Goal: Task Accomplishment & Management: Use online tool/utility

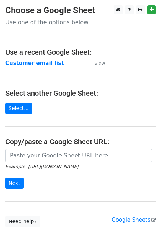
click at [30, 60] on td "Customer email list" at bounding box center [46, 63] width 82 height 8
click at [30, 61] on strong "Customer email list" at bounding box center [34, 63] width 59 height 6
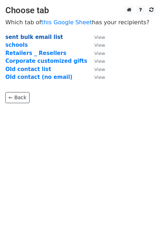
click at [21, 39] on strong "sent bulk email list" at bounding box center [34, 37] width 58 height 6
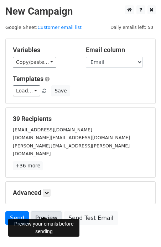
click at [31, 212] on link "Preview" at bounding box center [46, 219] width 31 height 14
